Goal: Task Accomplishment & Management: Use online tool/utility

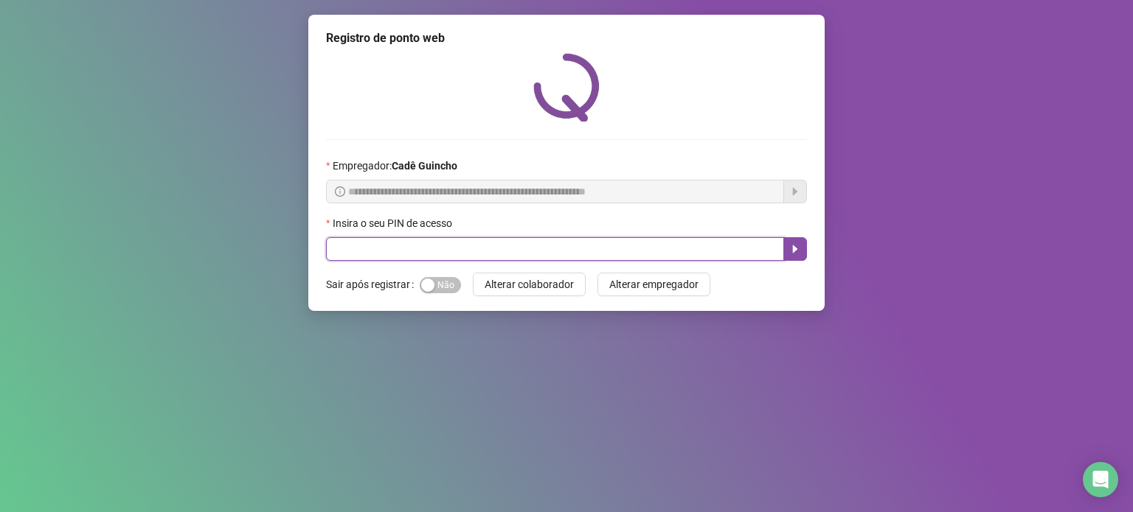
click at [401, 257] on input "text" at bounding box center [555, 249] width 458 height 24
type input "*****"
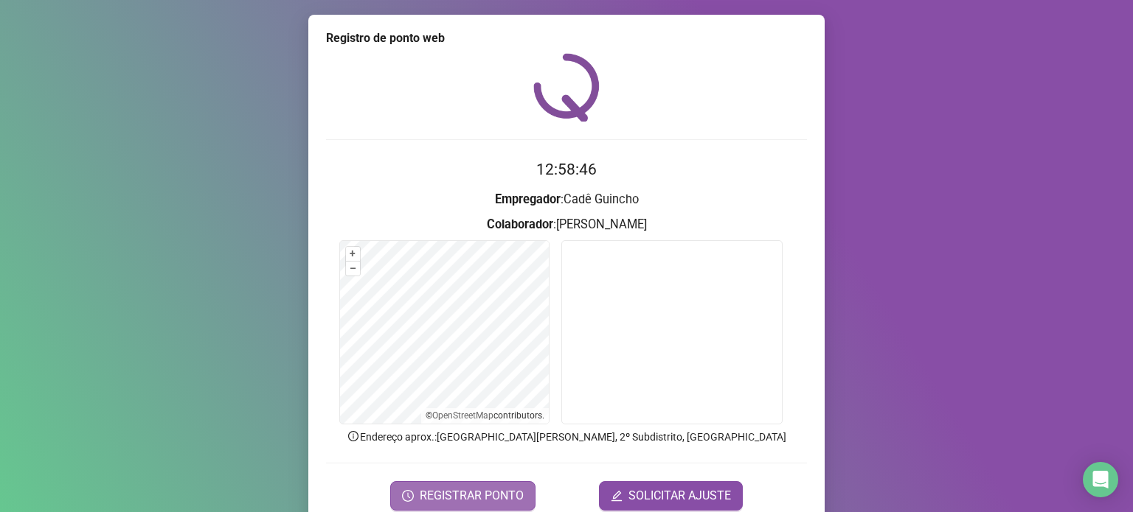
click at [452, 487] on span "REGISTRAR PONTO" at bounding box center [472, 496] width 104 height 18
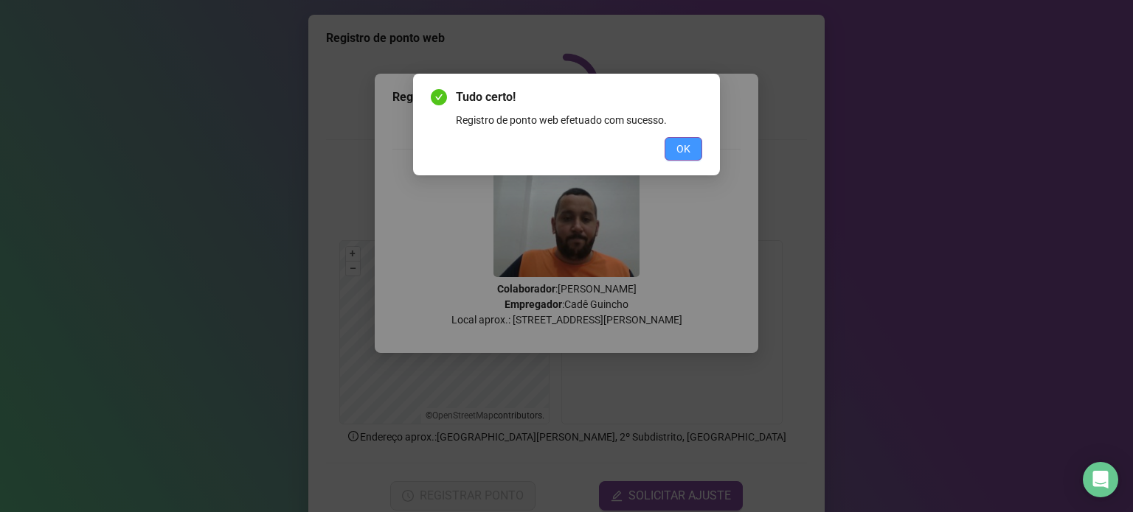
click at [701, 143] on button "OK" at bounding box center [683, 149] width 38 height 24
